Goal: Information Seeking & Learning: Learn about a topic

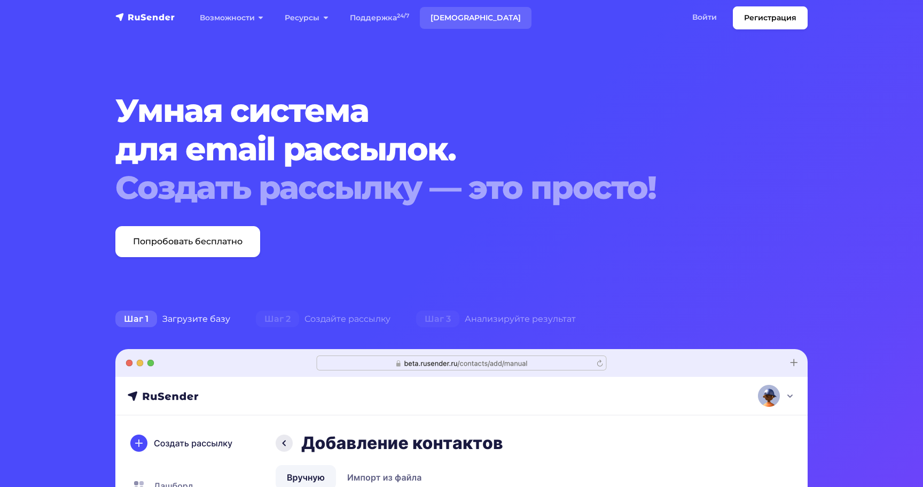
click at [442, 15] on link "[DEMOGRAPHIC_DATA]" at bounding box center [476, 18] width 112 height 22
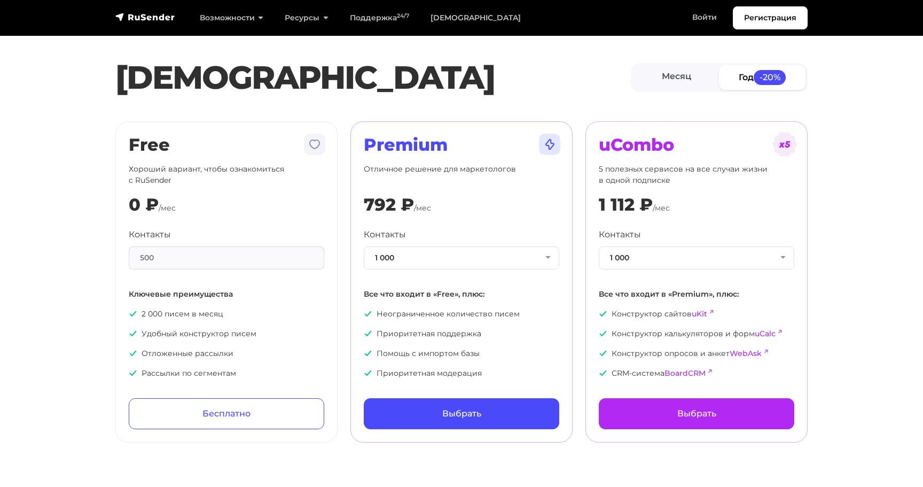
scroll to position [3, 0]
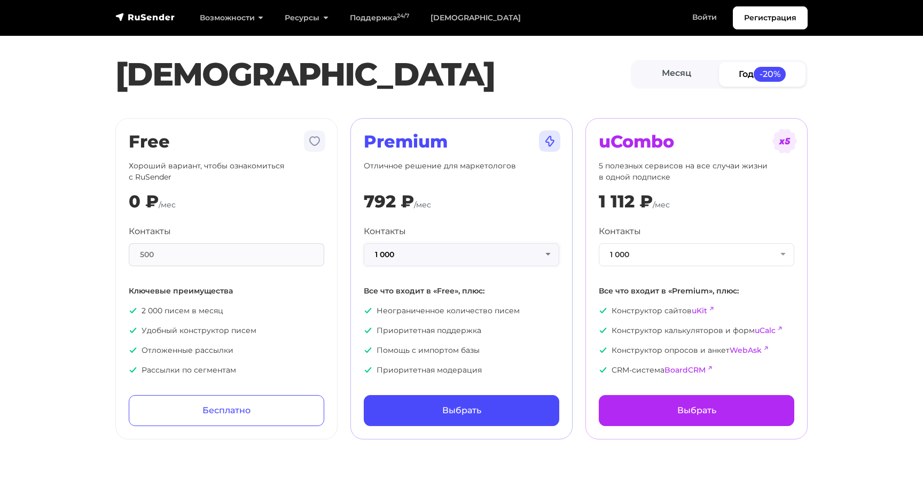
click at [412, 261] on button "1 000" at bounding box center [462, 254] width 196 height 23
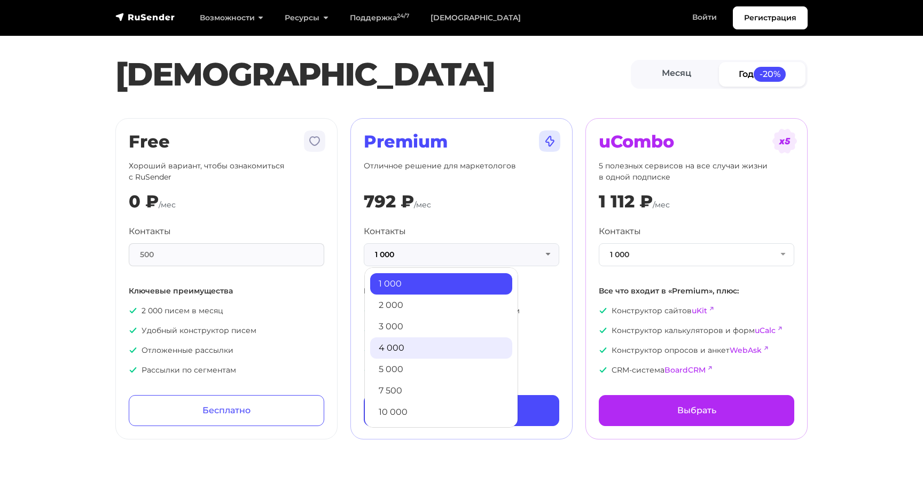
click at [403, 340] on link "4 000" at bounding box center [441, 347] width 142 height 21
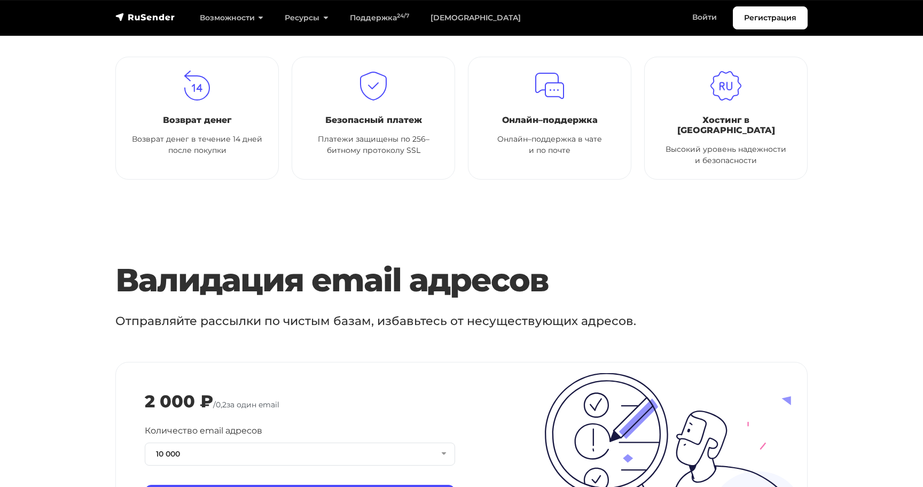
scroll to position [901, 0]
